Goal: Task Accomplishment & Management: Use online tool/utility

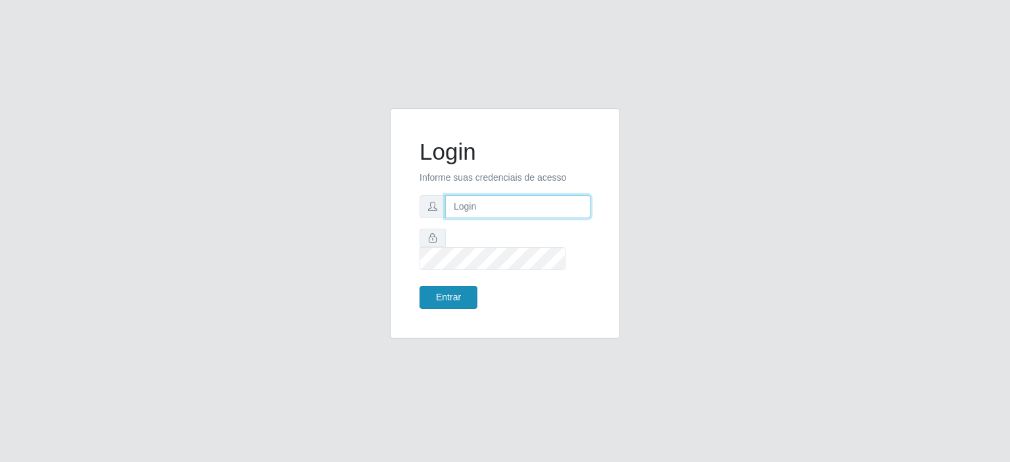
type input "[EMAIL_ADDRESS][DOMAIN_NAME]"
click at [443, 286] on button "Entrar" at bounding box center [449, 297] width 58 height 23
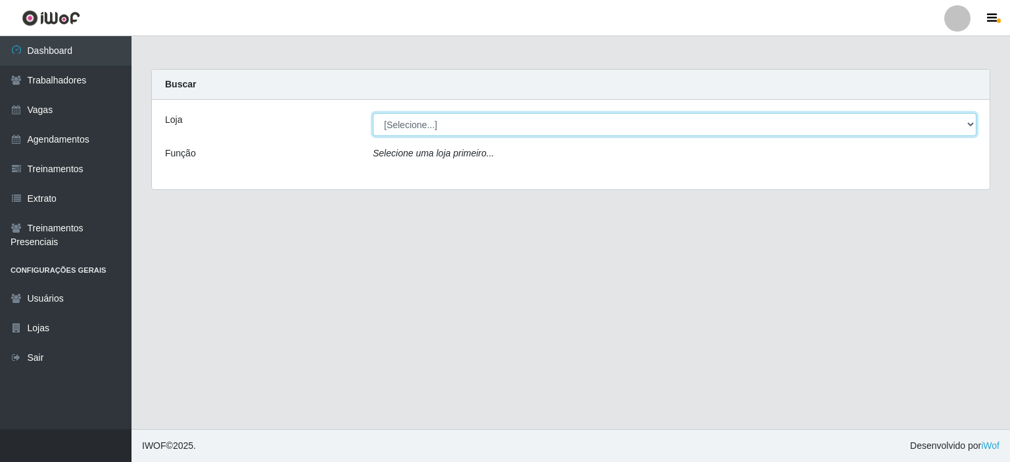
click at [401, 126] on select "[Selecione...] Preço Bom Supermercado" at bounding box center [675, 124] width 604 height 23
select select "387"
click at [373, 113] on select "[Selecione...] Preço Bom Supermercado" at bounding box center [675, 124] width 604 height 23
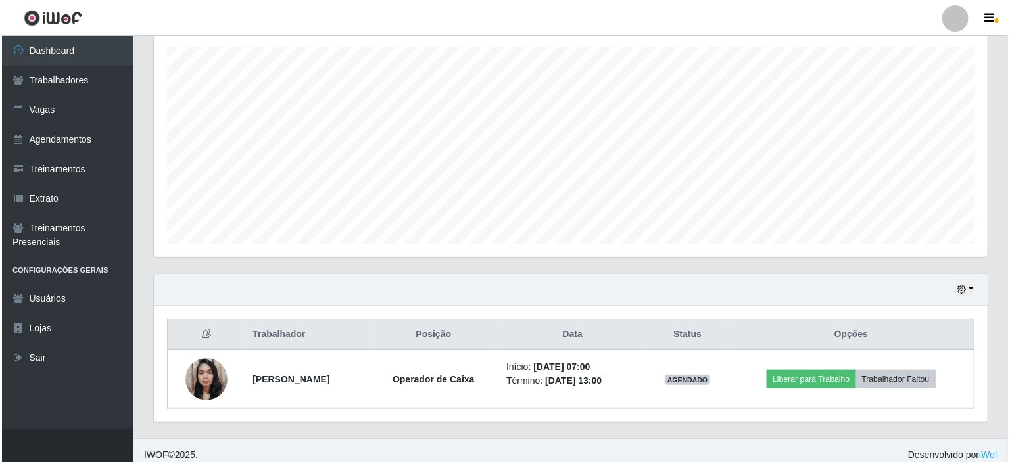
scroll to position [233, 0]
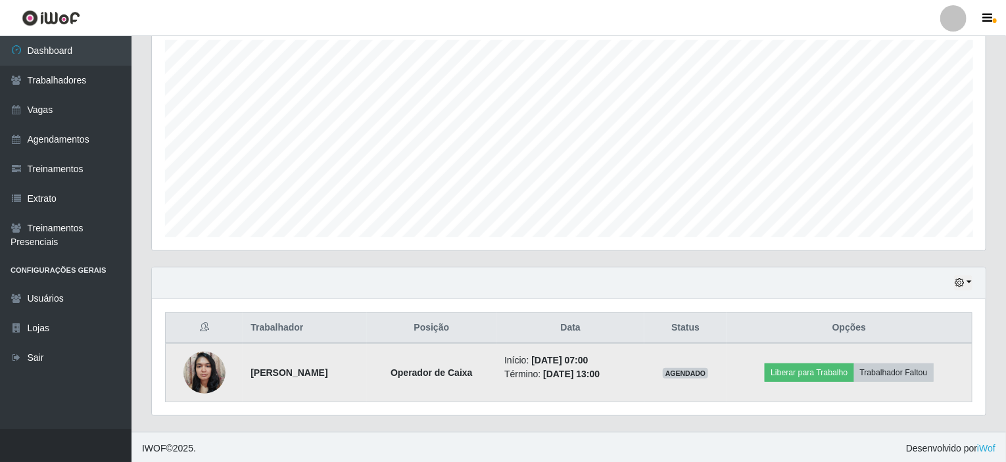
click at [189, 366] on img at bounding box center [205, 373] width 42 height 56
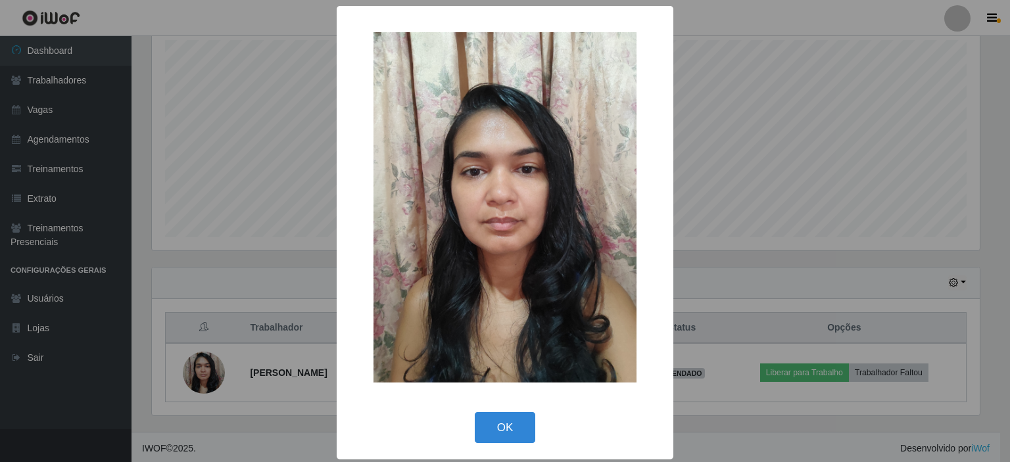
click at [195, 369] on div "× OK Cancel" at bounding box center [505, 231] width 1010 height 462
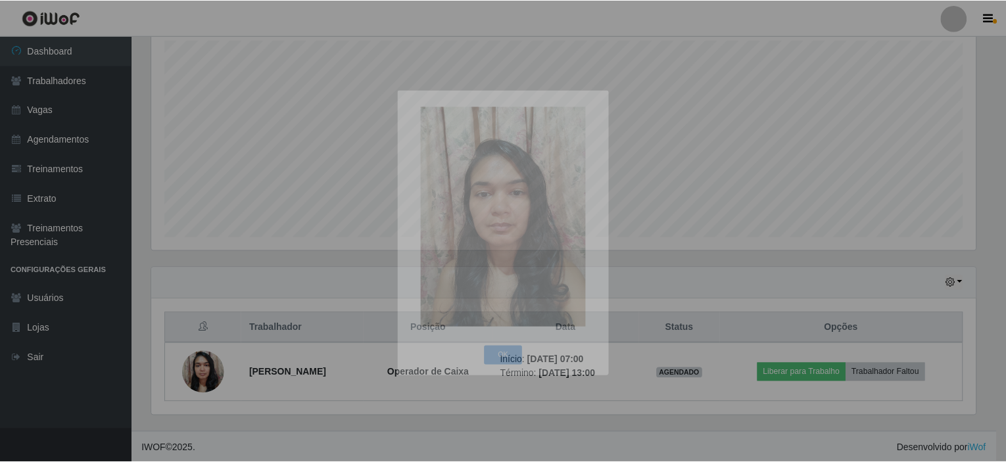
scroll to position [273, 834]
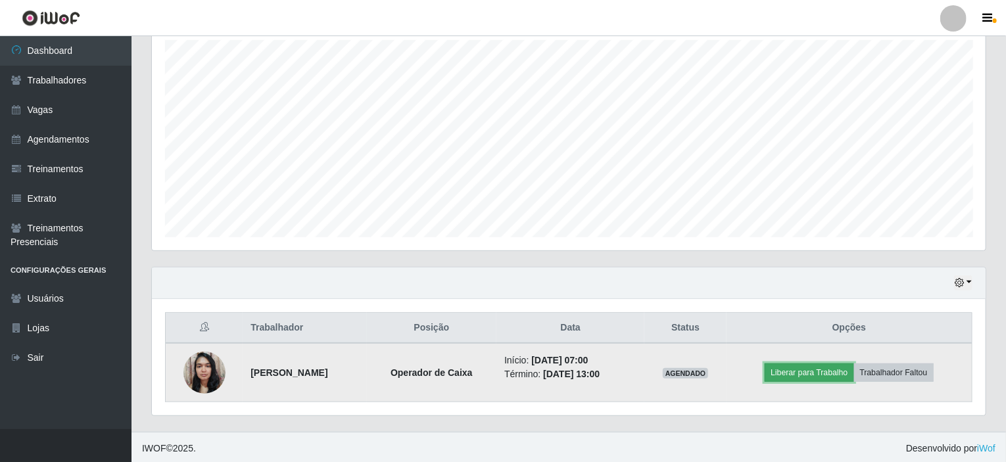
click at [816, 364] on button "Liberar para Trabalho" at bounding box center [809, 373] width 89 height 18
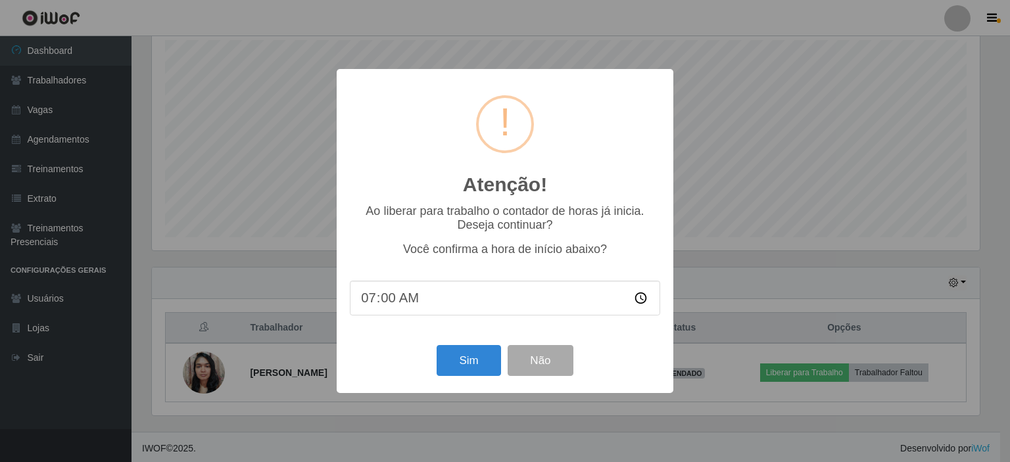
click at [389, 299] on input "07:00" at bounding box center [505, 298] width 310 height 35
type input "07:04"
click at [455, 348] on div "Sim Não" at bounding box center [505, 360] width 310 height 37
click at [468, 364] on button "Sim" at bounding box center [469, 360] width 64 height 31
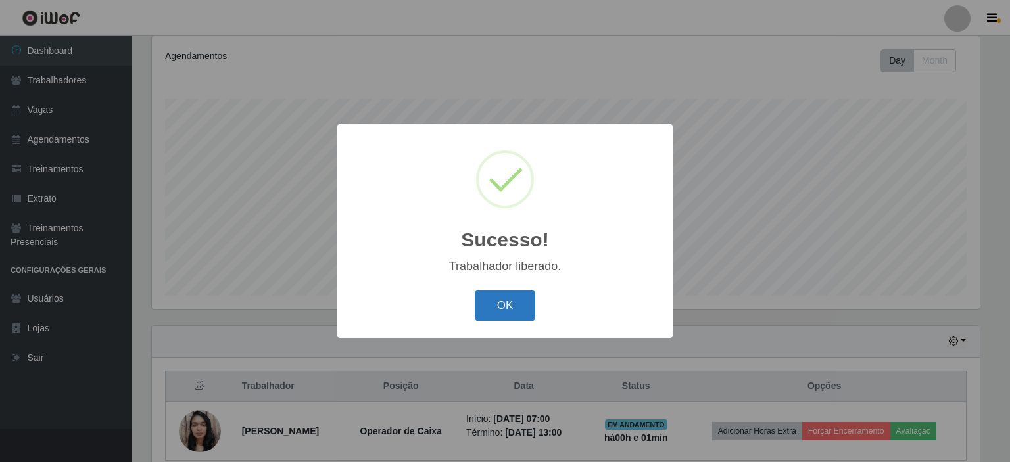
click at [505, 309] on button "OK" at bounding box center [505, 306] width 61 height 31
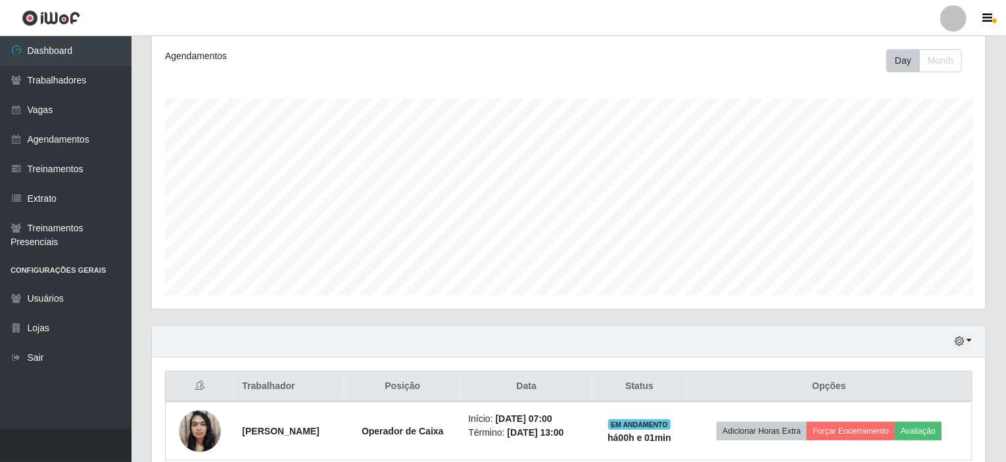
scroll to position [273, 834]
